Goal: Task Accomplishment & Management: Use online tool/utility

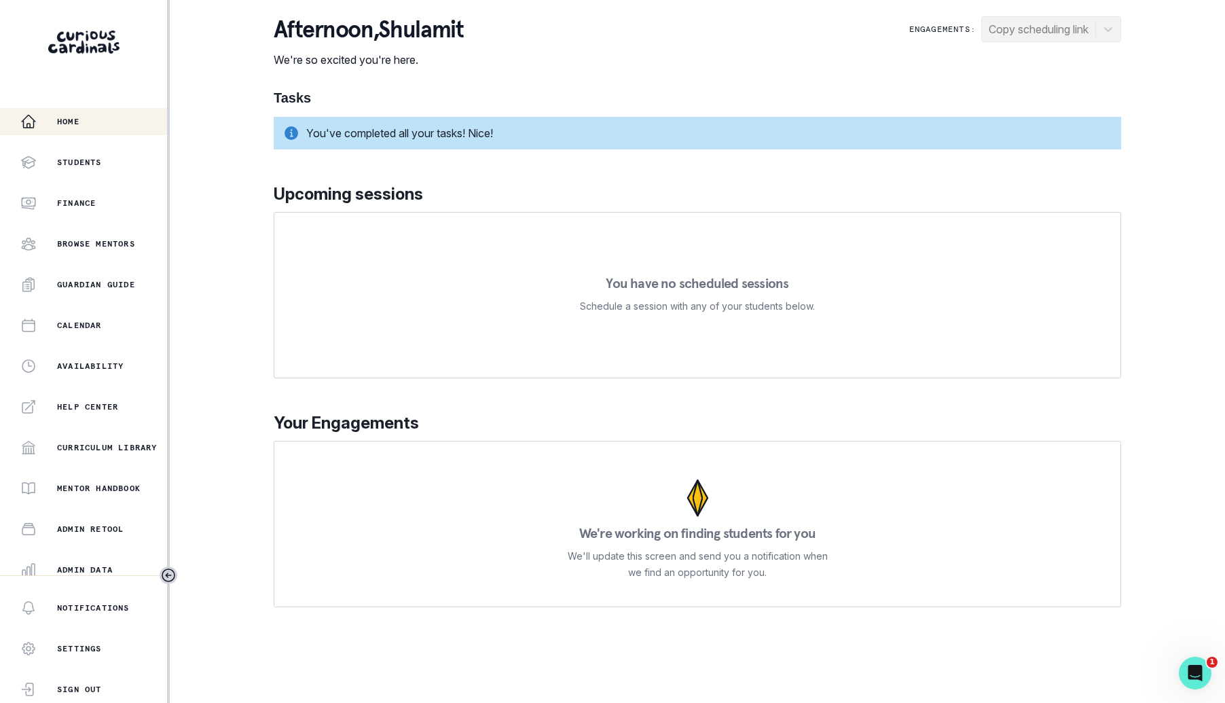
scroll to position [130, 0]
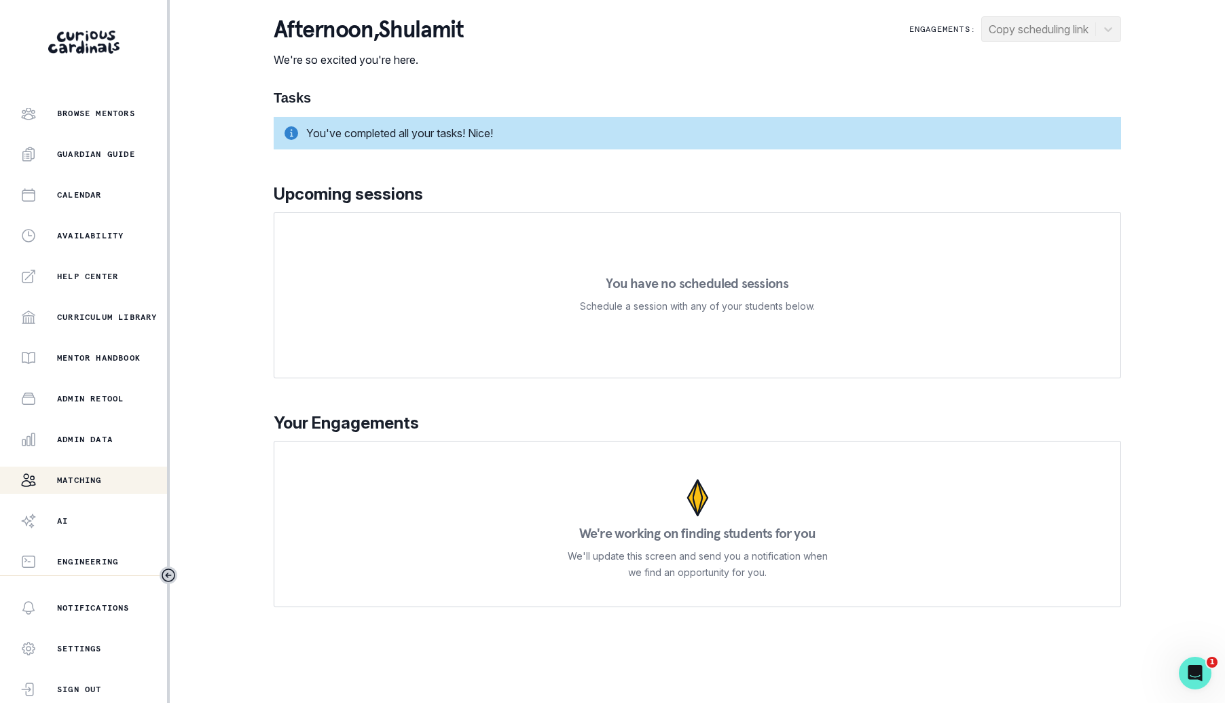
click at [96, 475] on p "Matching" at bounding box center [79, 480] width 45 height 11
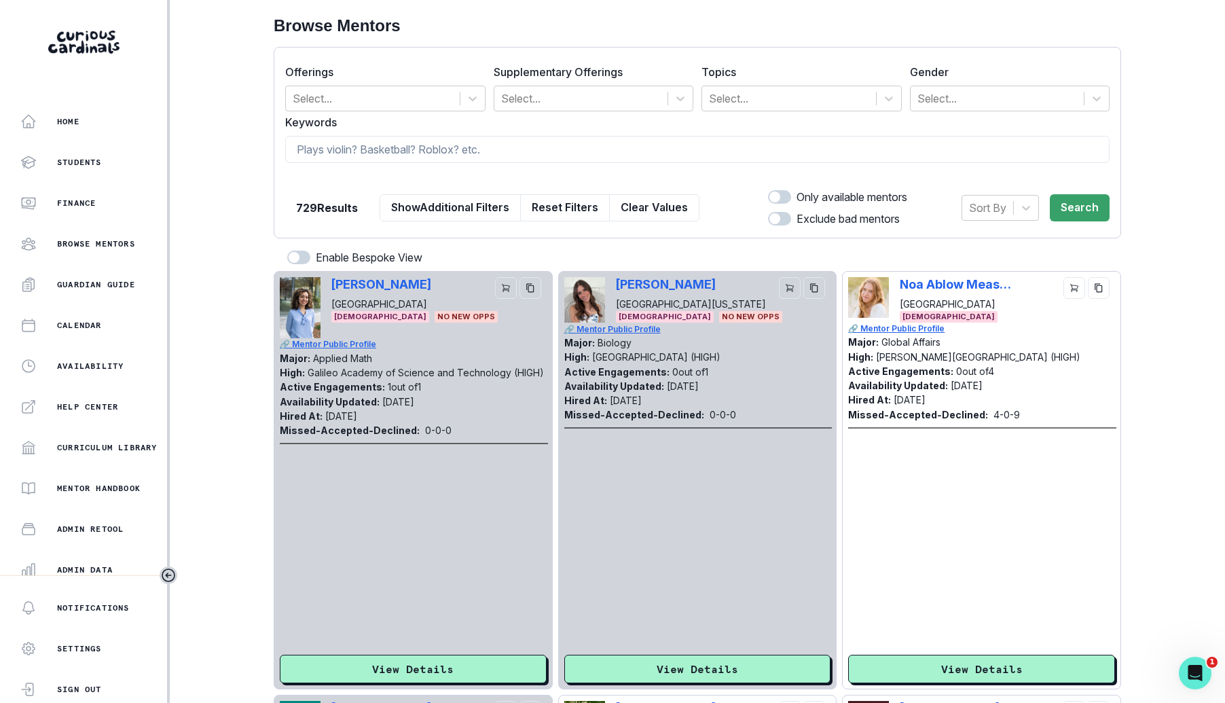
scroll to position [130, 0]
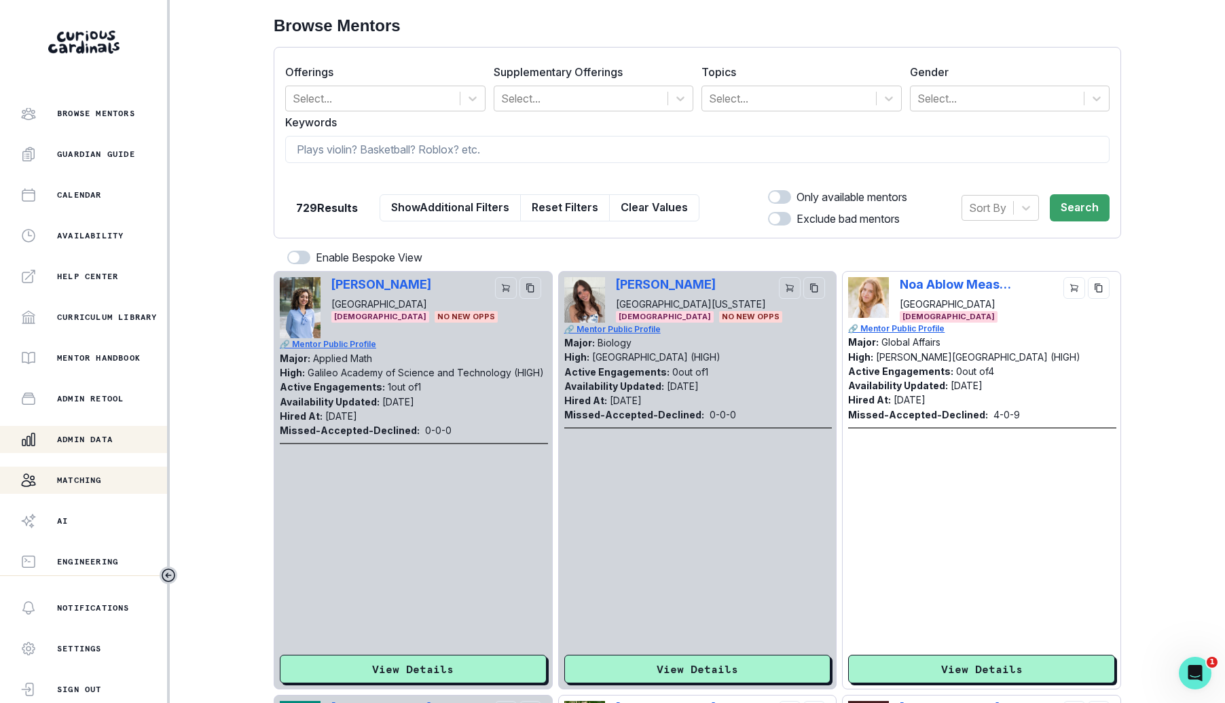
click at [107, 439] on p "Admin Data" at bounding box center [85, 439] width 56 height 11
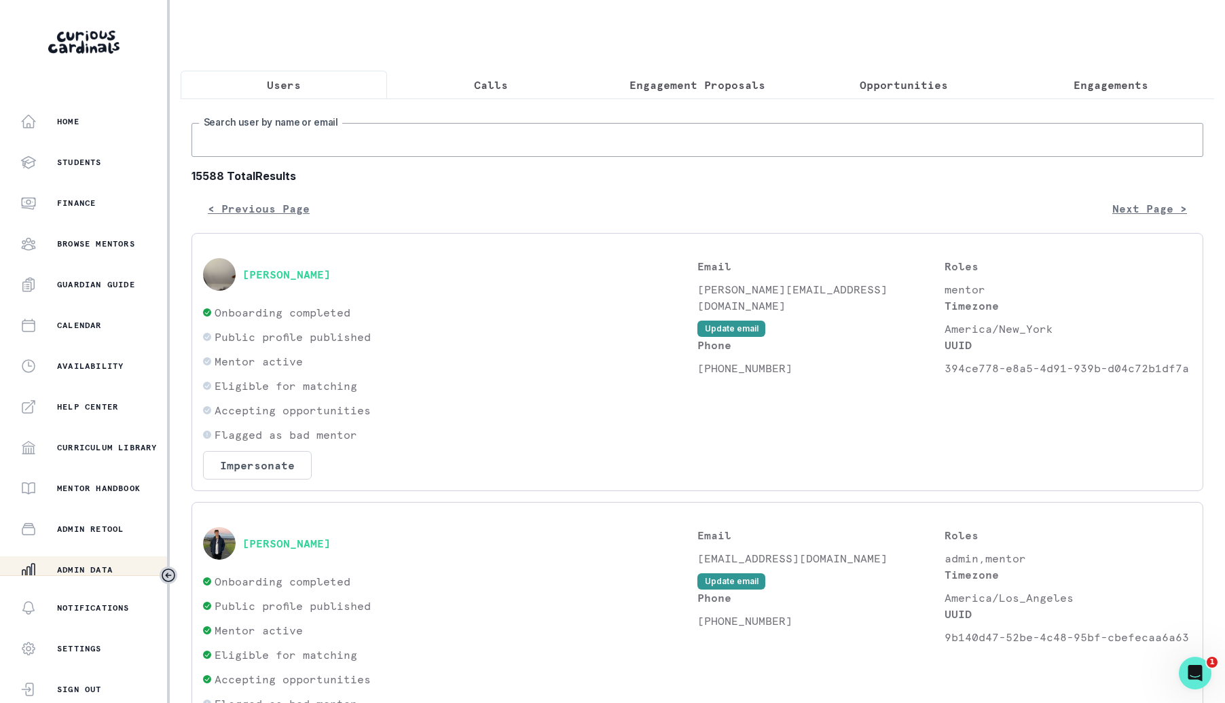
click at [492, 131] on input "Search user by name or email" at bounding box center [697, 140] width 1012 height 34
type input "[PERSON_NAME]"
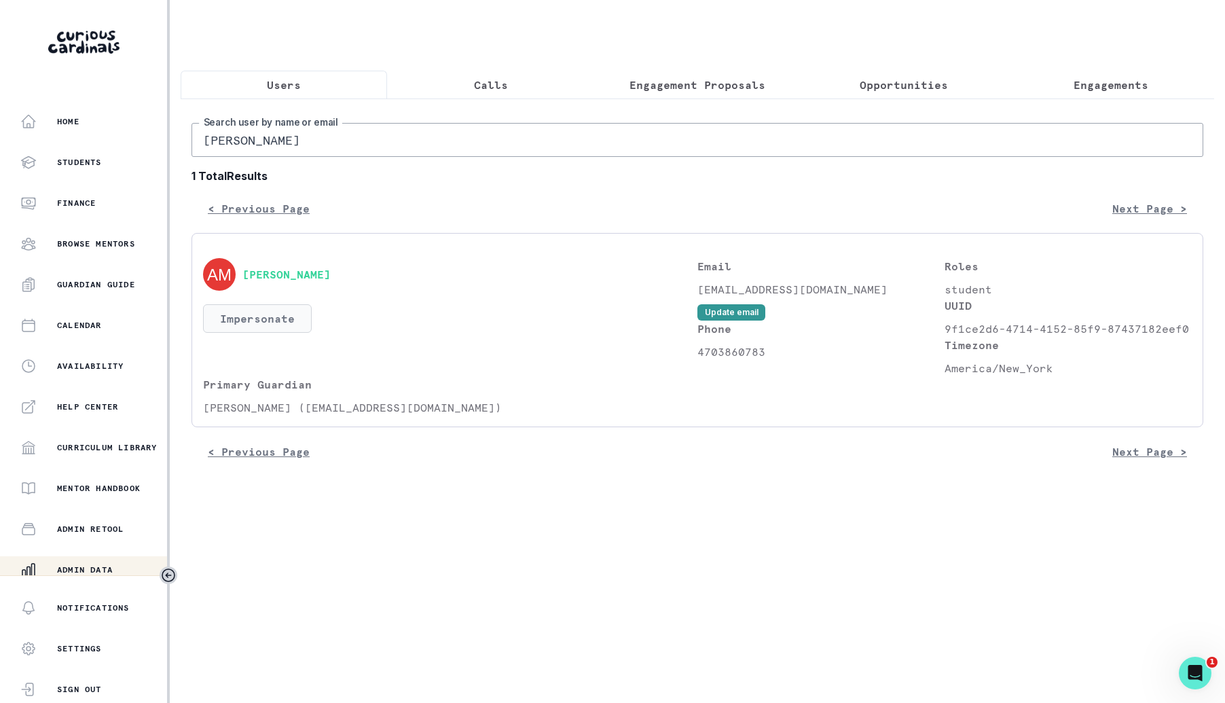
click at [292, 315] on button "Impersonate" at bounding box center [257, 318] width 109 height 29
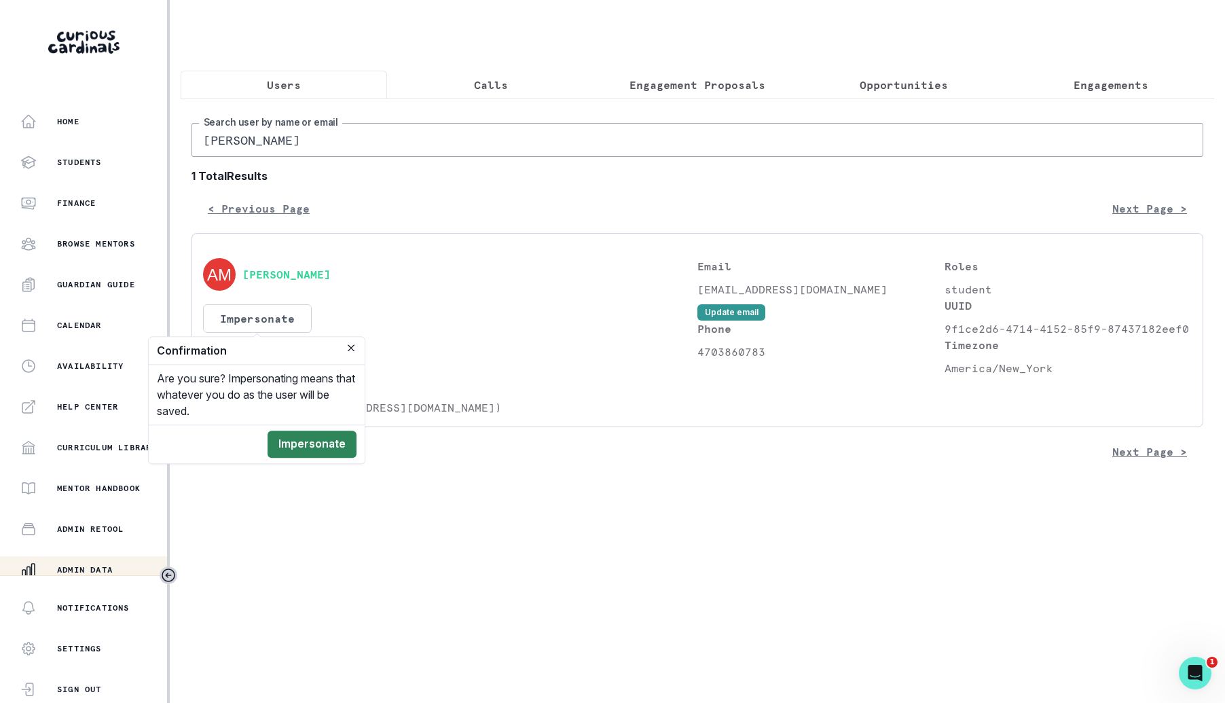
click at [324, 441] on button "Impersonate" at bounding box center [312, 443] width 89 height 27
